Goal: Transaction & Acquisition: Purchase product/service

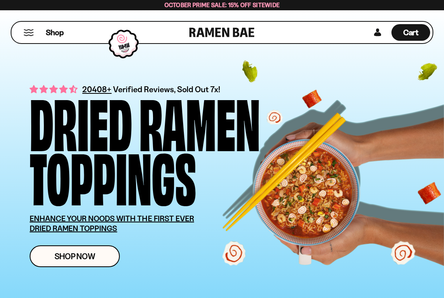
click at [268, 34] on div "Shop Cart D0381C2F-513E-4F90-8A41-6F0A75DCBAAA" at bounding box center [222, 32] width 423 height 23
click at [66, 33] on div "Shop" at bounding box center [102, 32] width 176 height 21
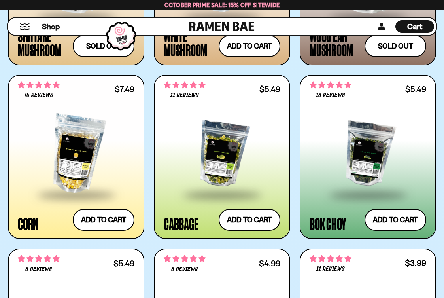
scroll to position [1637, 0]
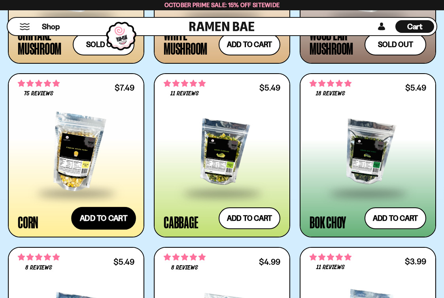
click at [100, 218] on button "Add to cart Add ― Regular price $7.49 Regular price Sale price $7.49 Unit price…" at bounding box center [103, 218] width 65 height 23
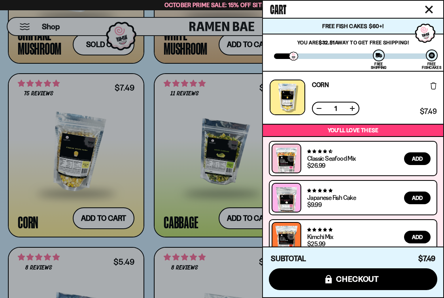
click at [428, 7] on icon "Close cart" at bounding box center [429, 9] width 7 height 7
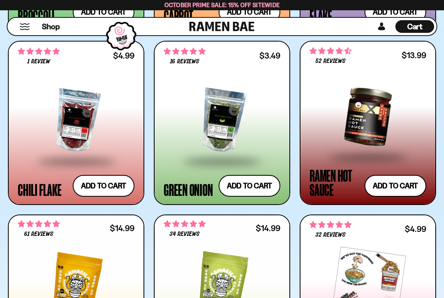
scroll to position [2018, 0]
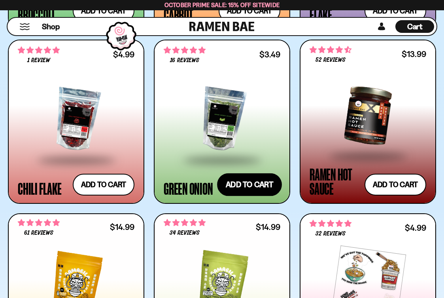
click at [246, 189] on button "Add to cart Add ― Regular price $3.49 Regular price Sale price $3.49 Unit price…" at bounding box center [249, 184] width 65 height 23
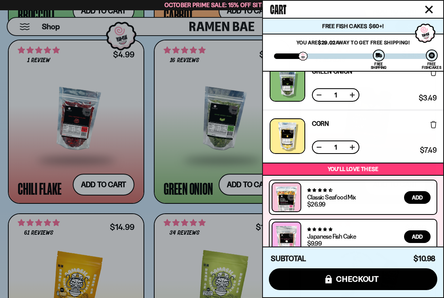
click at [430, 9] on icon "Close cart" at bounding box center [429, 9] width 7 height 7
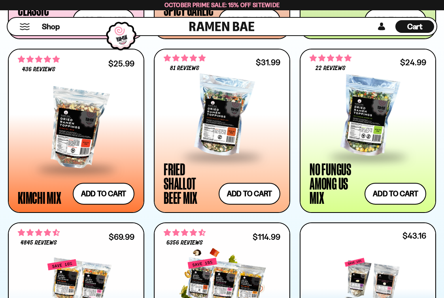
scroll to position [619, 0]
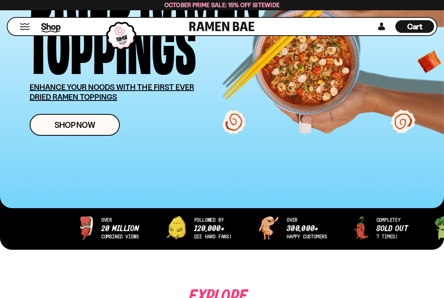
click at [55, 28] on span "Shop" at bounding box center [50, 27] width 19 height 12
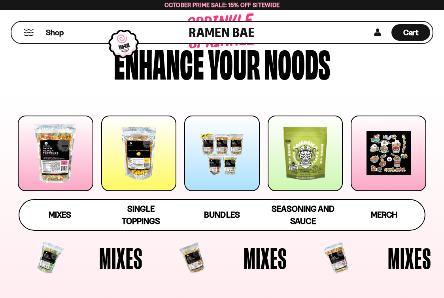
scroll to position [53, 0]
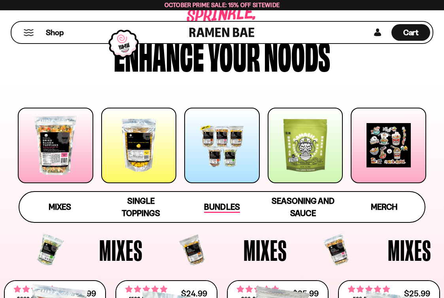
click at [216, 206] on span "Bundles" at bounding box center [222, 207] width 36 height 11
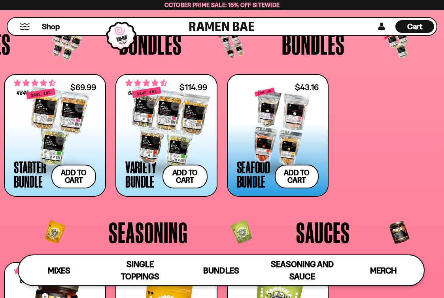
scroll to position [1287, 0]
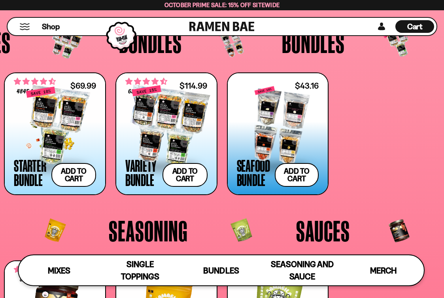
click at [45, 129] on div at bounding box center [55, 125] width 82 height 79
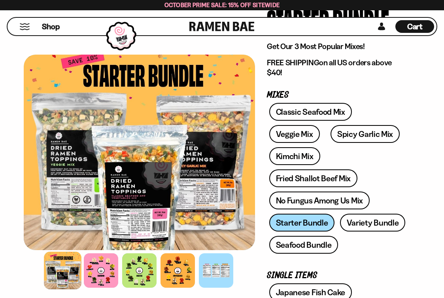
scroll to position [92, 0]
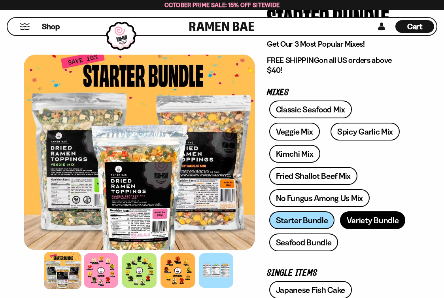
click at [368, 211] on link "Variety Bundle" at bounding box center [373, 220] width 66 height 18
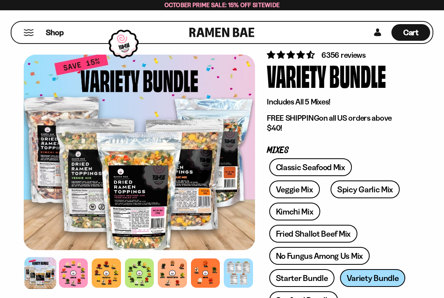
scroll to position [36, 0]
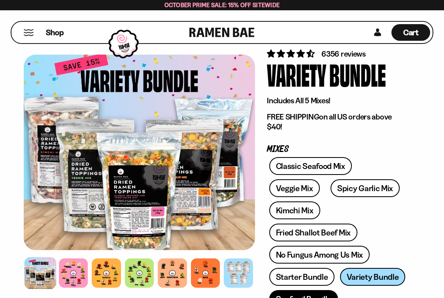
click at [291, 290] on link "Seafood Bundle" at bounding box center [303, 299] width 69 height 18
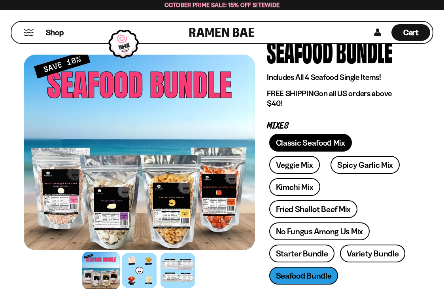
scroll to position [53, 0]
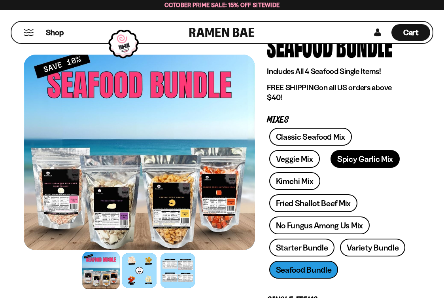
click at [331, 156] on link "Spicy Garlic Mix" at bounding box center [365, 159] width 69 height 18
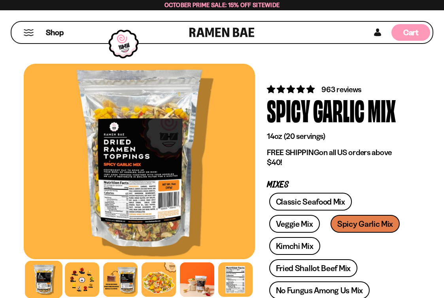
click at [410, 34] on span "Cart" at bounding box center [410, 32] width 15 height 9
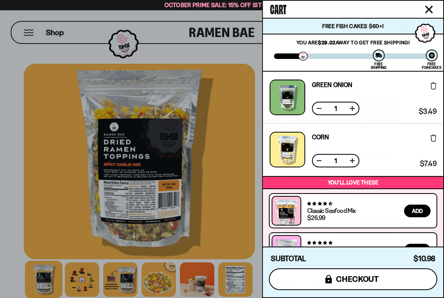
click at [348, 275] on span "checkout" at bounding box center [357, 278] width 43 height 9
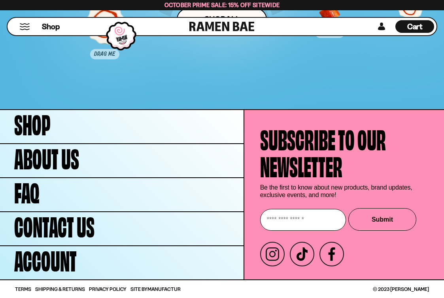
scroll to position [4472, 0]
click at [409, 28] on span "Cart" at bounding box center [414, 26] width 15 height 9
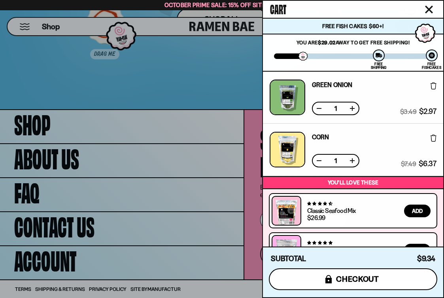
click at [357, 278] on span "checkout" at bounding box center [357, 278] width 43 height 9
